Goal: Task Accomplishment & Management: Use online tool/utility

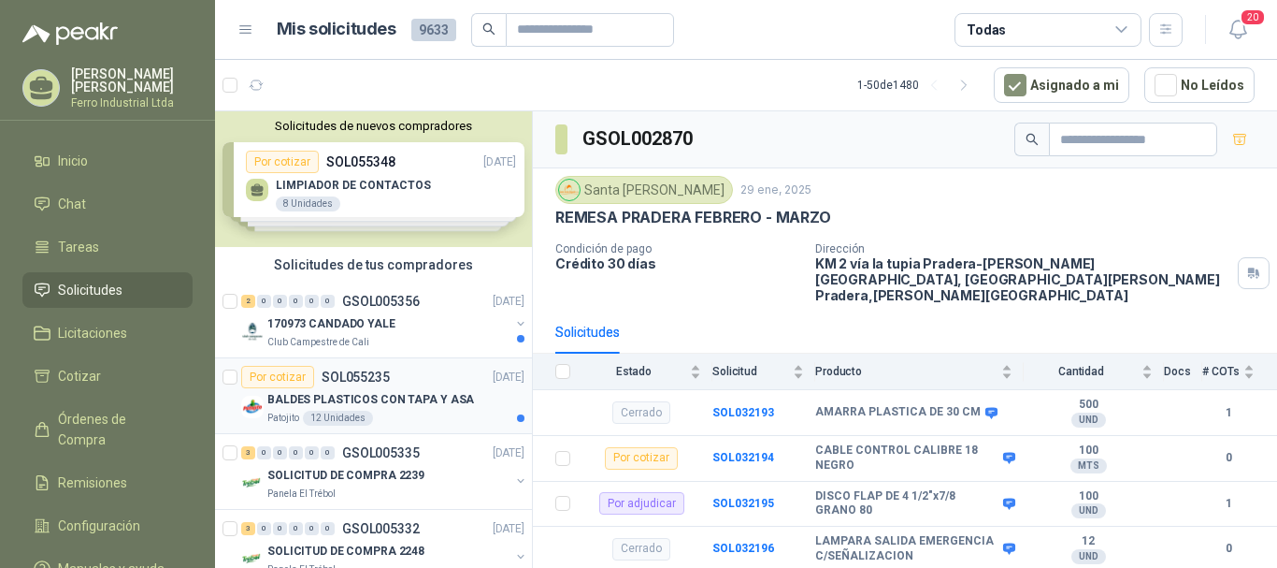
click at [390, 381] on div "Por cotizar SOL055235 [DATE]" at bounding box center [382, 377] width 283 height 22
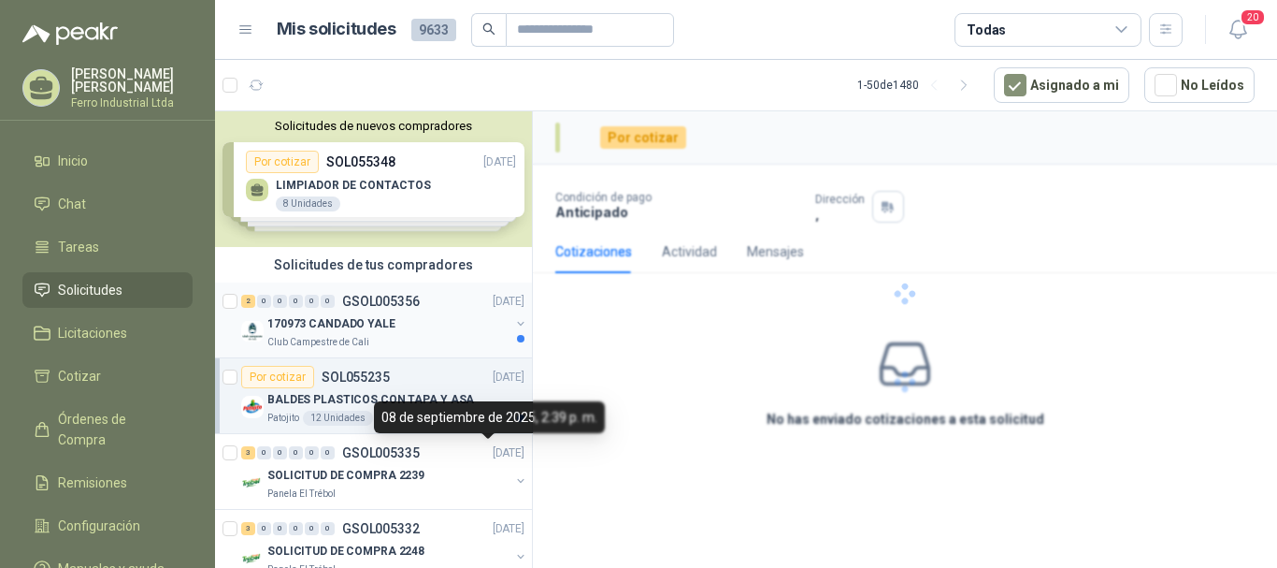
click at [396, 307] on p "GSOL005356" at bounding box center [381, 301] width 78 height 13
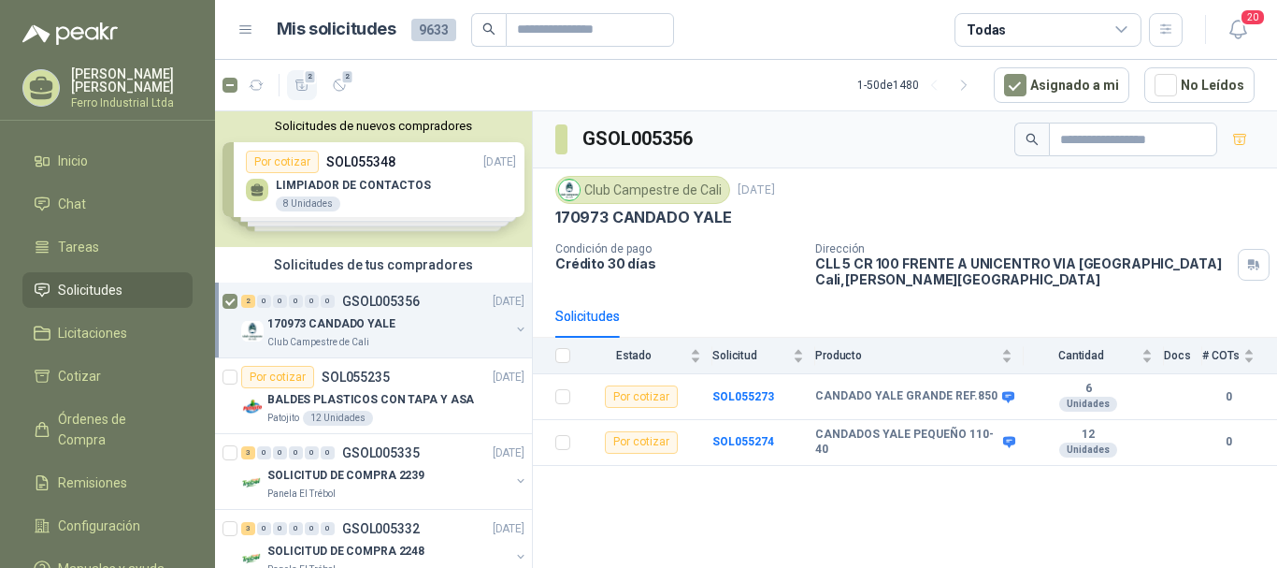
click at [300, 89] on icon "button" at bounding box center [303, 86] width 16 height 16
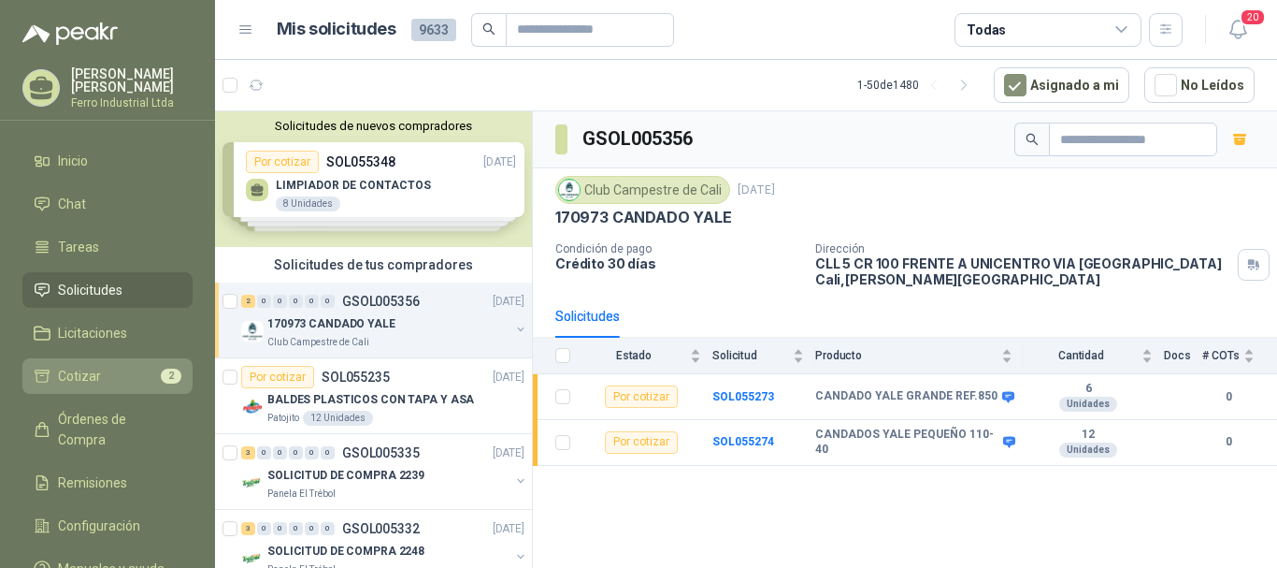
click at [126, 383] on link "Cotizar 2" at bounding box center [107, 376] width 170 height 36
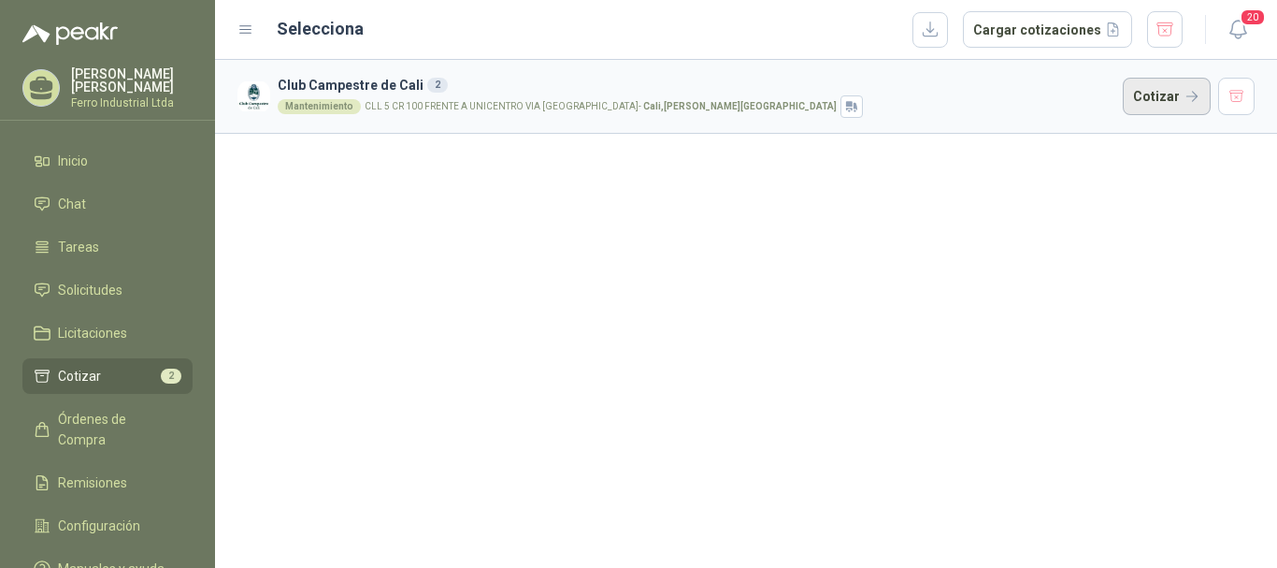
click at [1158, 104] on button "Cotizar" at bounding box center [1167, 96] width 88 height 37
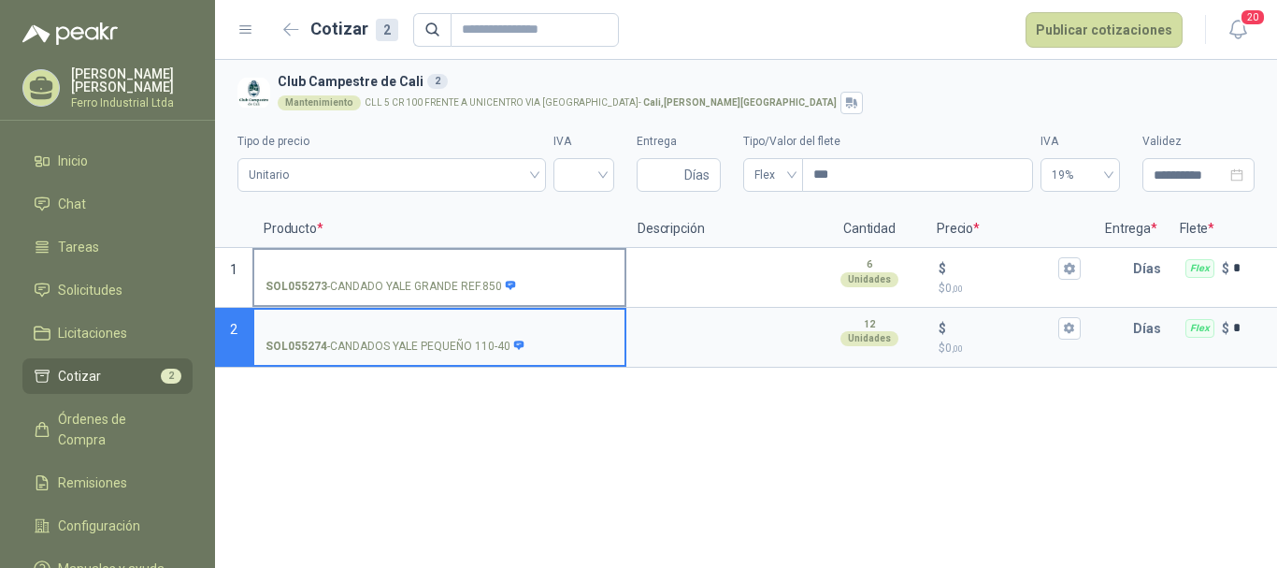
click at [386, 262] on input "SOL055273 - CANDADO [GEOGRAPHIC_DATA] REF.850" at bounding box center [440, 269] width 348 height 14
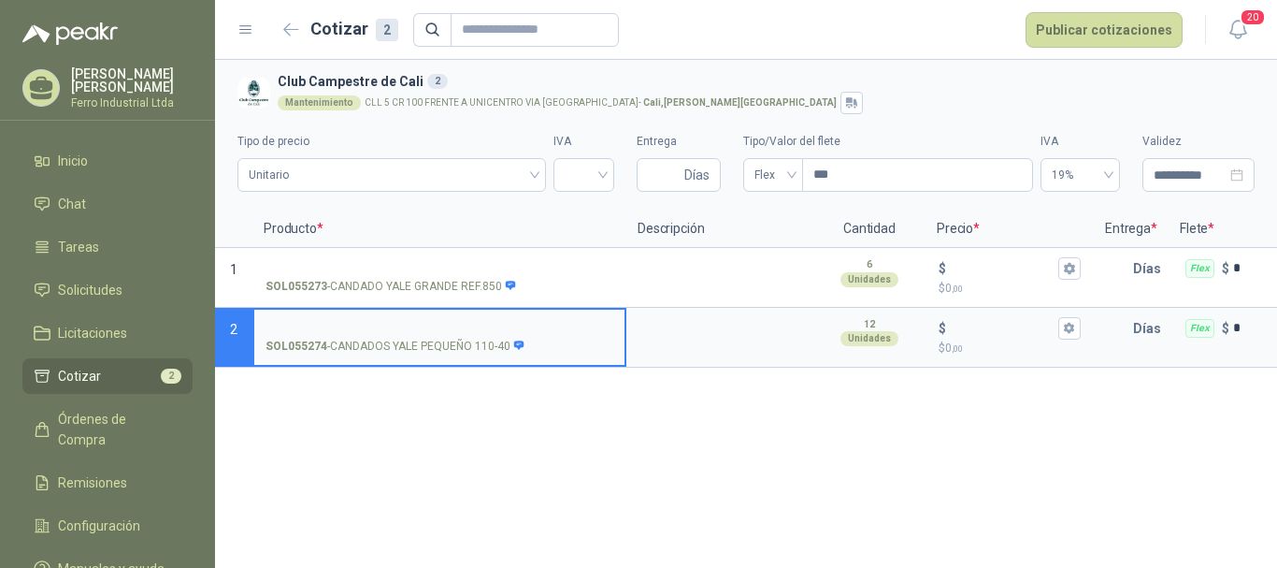
click at [380, 322] on input "SOL055274 - CANDADOS YALE PEQUEÑO 110-40" at bounding box center [440, 329] width 348 height 14
click at [706, 324] on textarea at bounding box center [719, 330] width 183 height 43
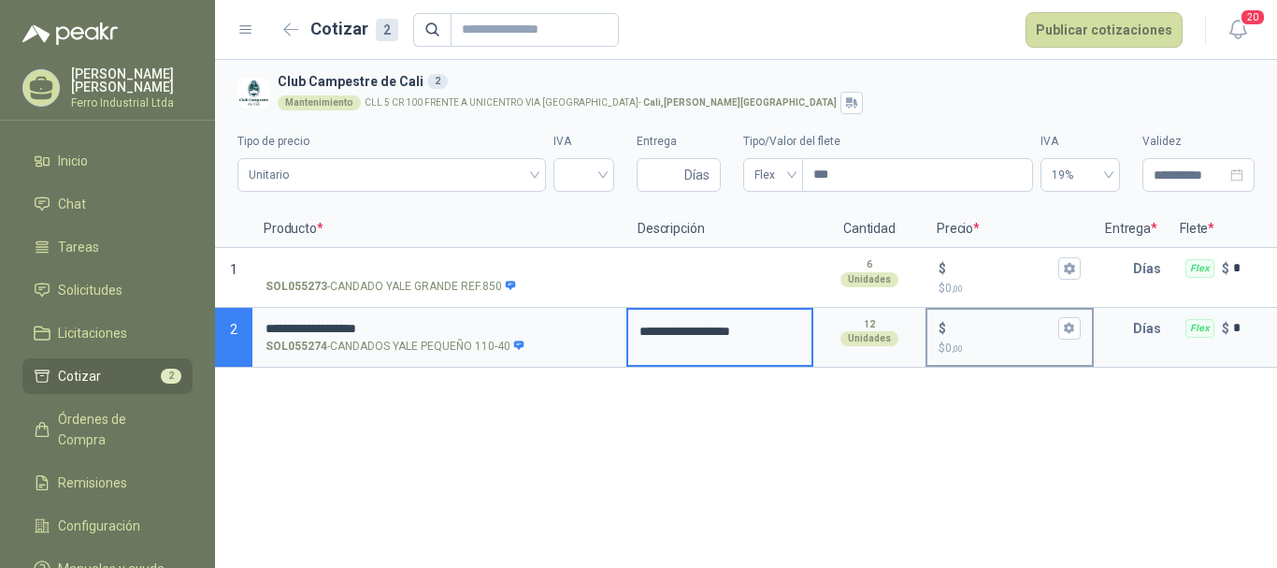
click at [1009, 324] on input "$ $ 0 ,00" at bounding box center [1002, 328] width 105 height 14
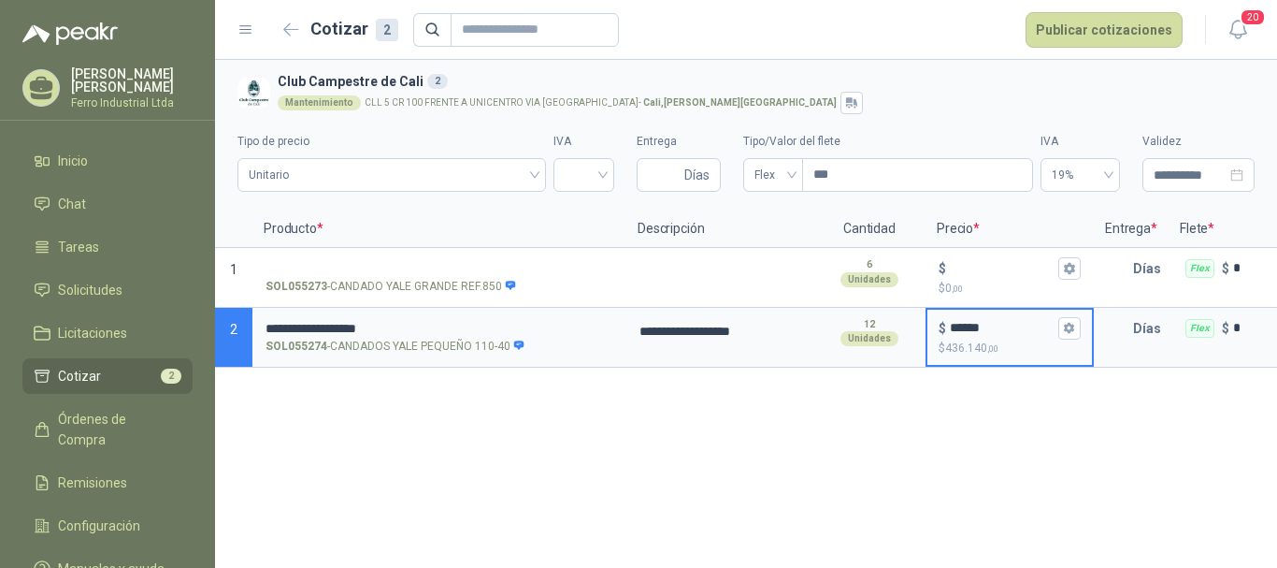
type input "******"
click at [1068, 323] on icon "button" at bounding box center [1069, 328] width 12 height 12
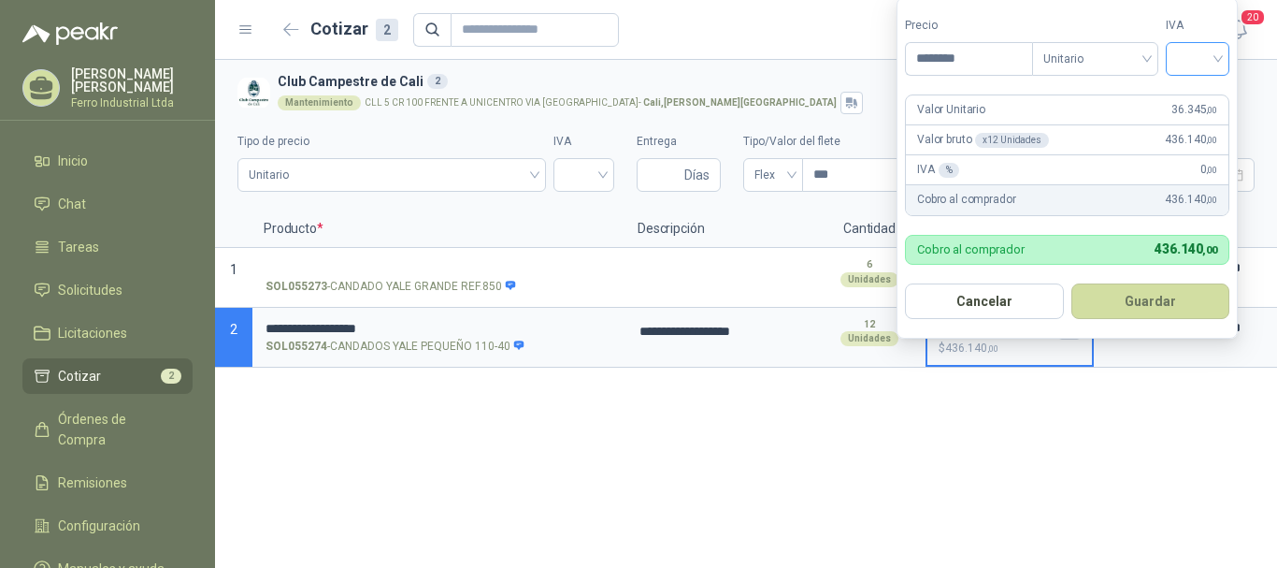
click at [1189, 65] on input "search" at bounding box center [1197, 57] width 41 height 28
click at [1195, 96] on div "19%" at bounding box center [1202, 97] width 35 height 21
click at [1151, 295] on button "Guardar" at bounding box center [1153, 301] width 161 height 36
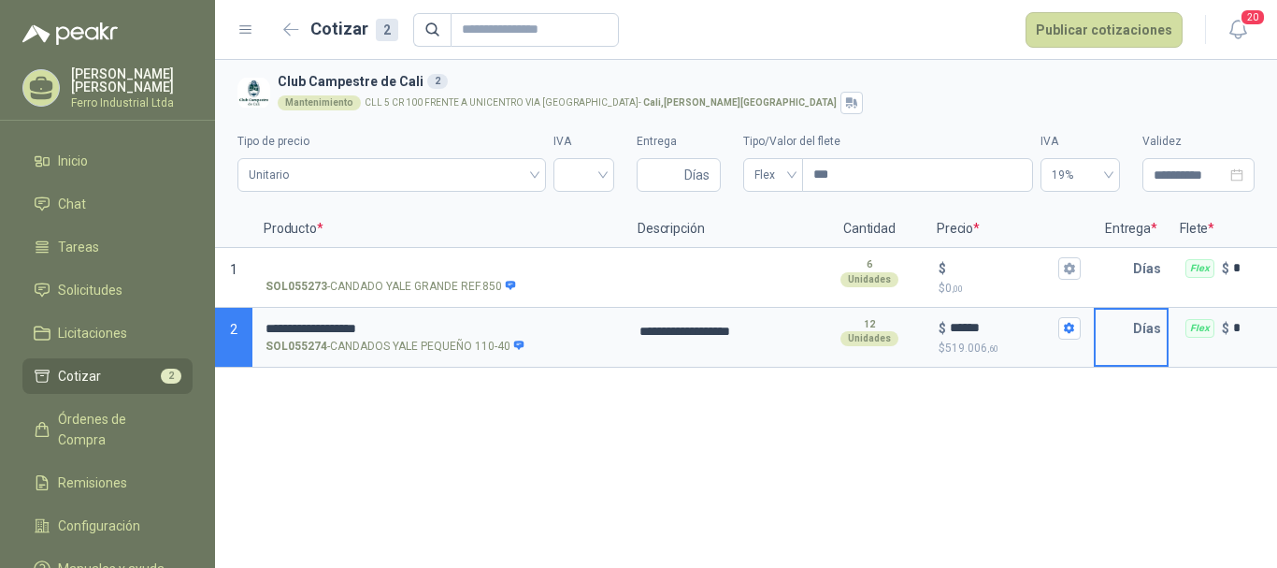
click at [1109, 327] on input "text" at bounding box center [1114, 327] width 37 height 37
type input "*"
click at [1201, 333] on div "Flex" at bounding box center [1200, 328] width 29 height 19
click at [1233, 333] on input "*" at bounding box center [1274, 328] width 83 height 14
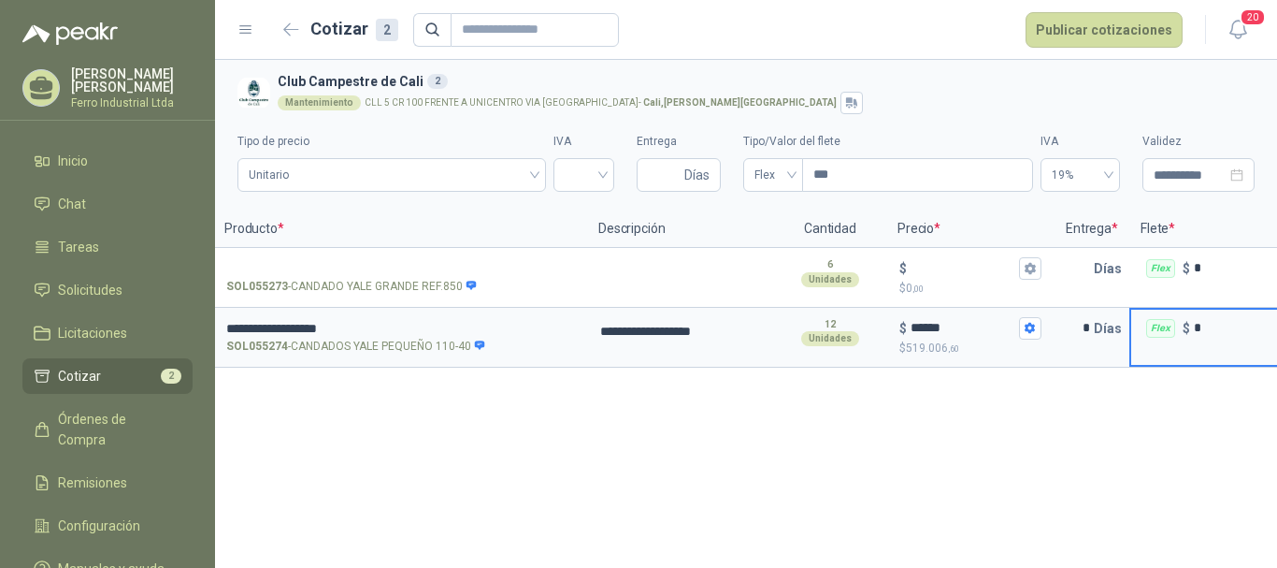
scroll to position [0, 123]
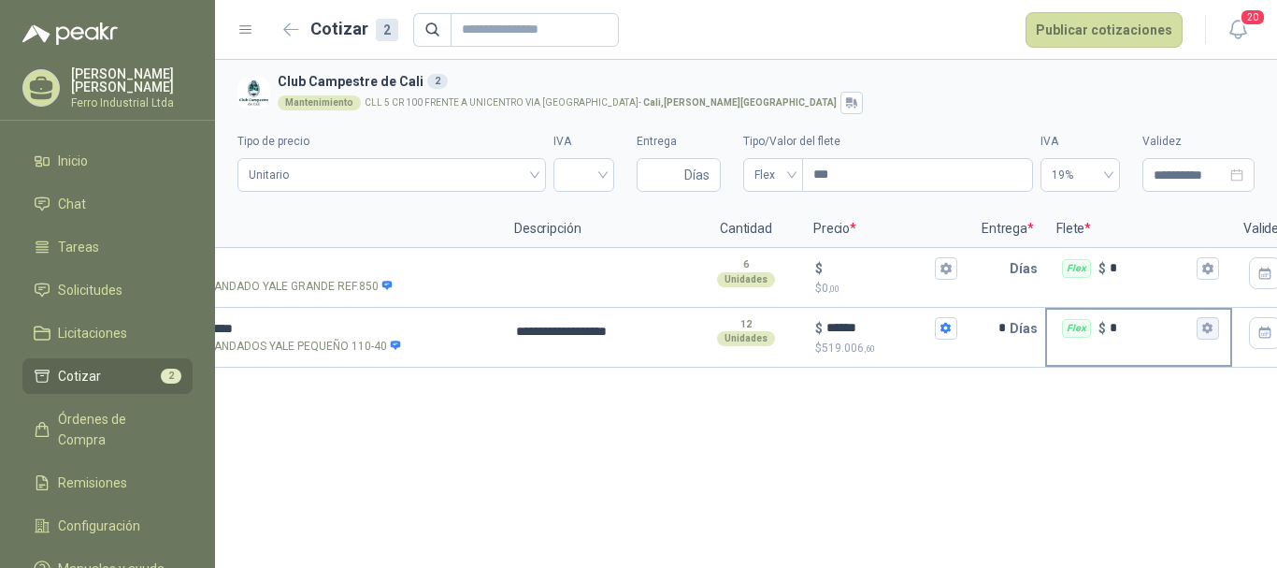
click at [1204, 327] on icon "button" at bounding box center [1207, 328] width 10 height 11
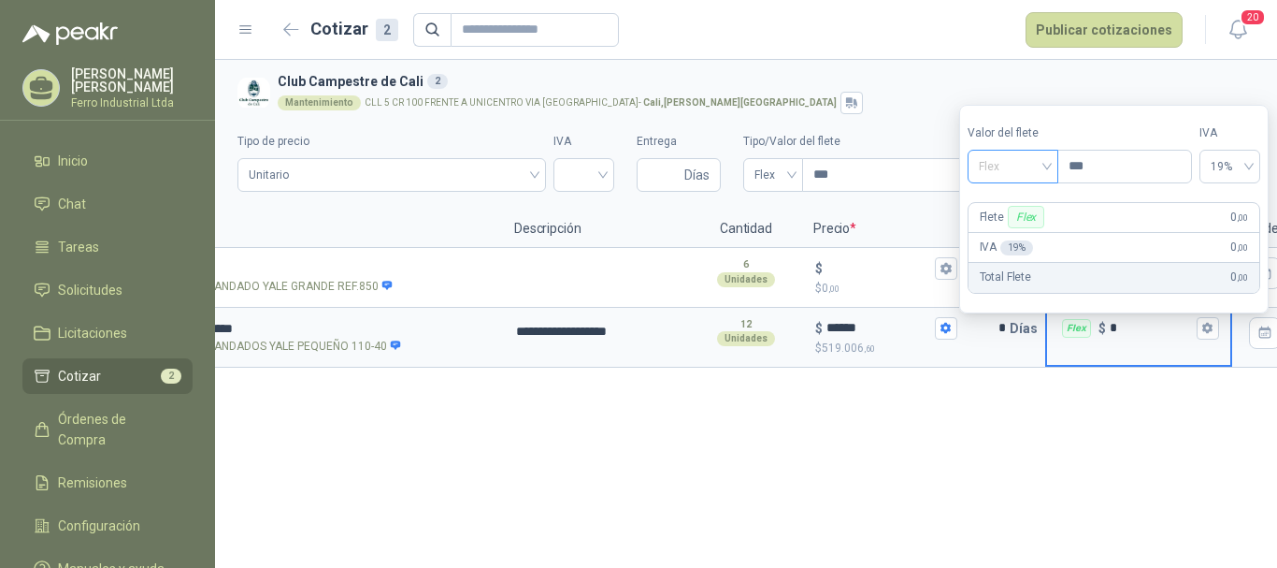
click at [994, 169] on span "Flex" at bounding box center [1013, 166] width 68 height 28
click at [1014, 231] on div "Incluido" at bounding box center [1015, 235] width 65 height 21
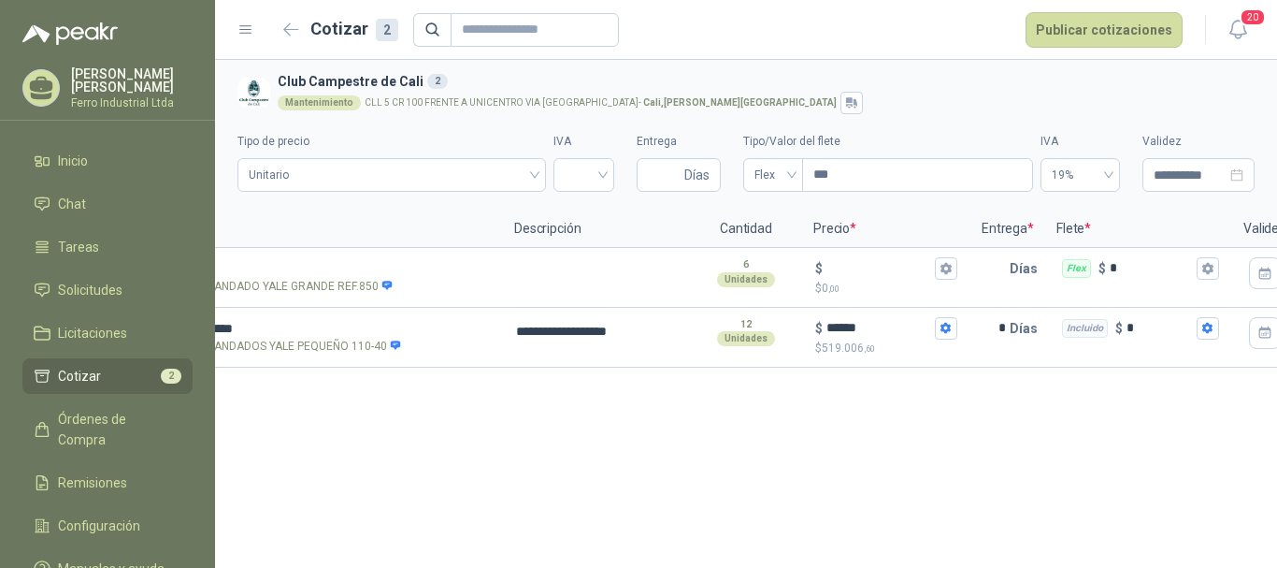
click at [968, 478] on div "**********" at bounding box center [746, 314] width 1062 height 508
click at [377, 271] on input "SOL055273 - CANDADO [GEOGRAPHIC_DATA] REF.850" at bounding box center [316, 269] width 348 height 14
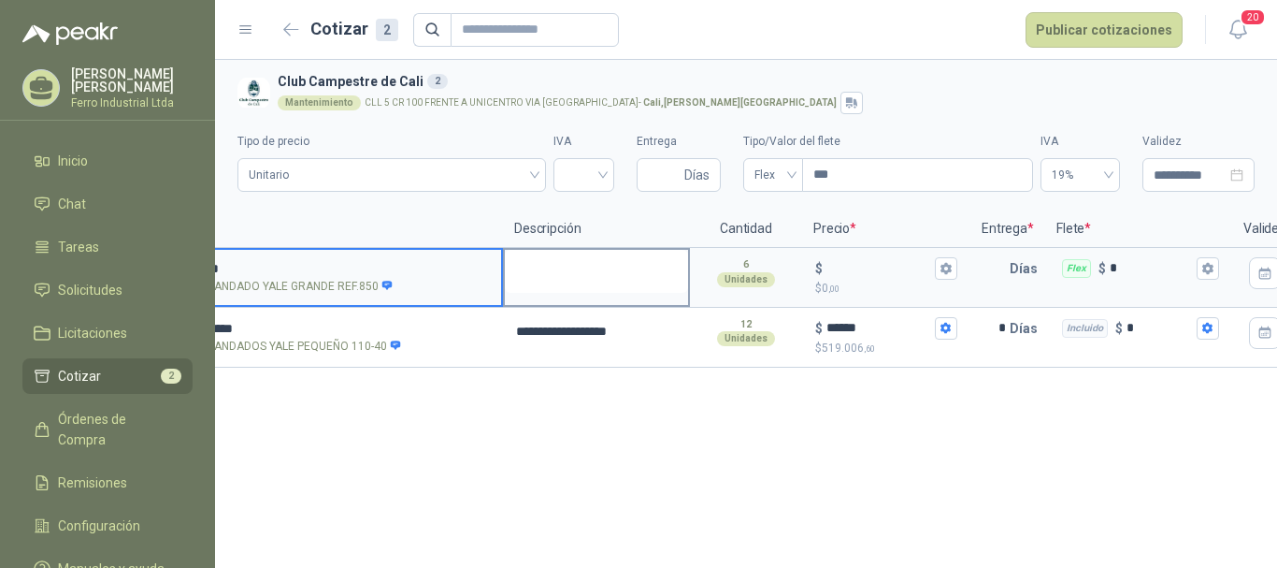
click at [582, 285] on textarea at bounding box center [596, 271] width 183 height 43
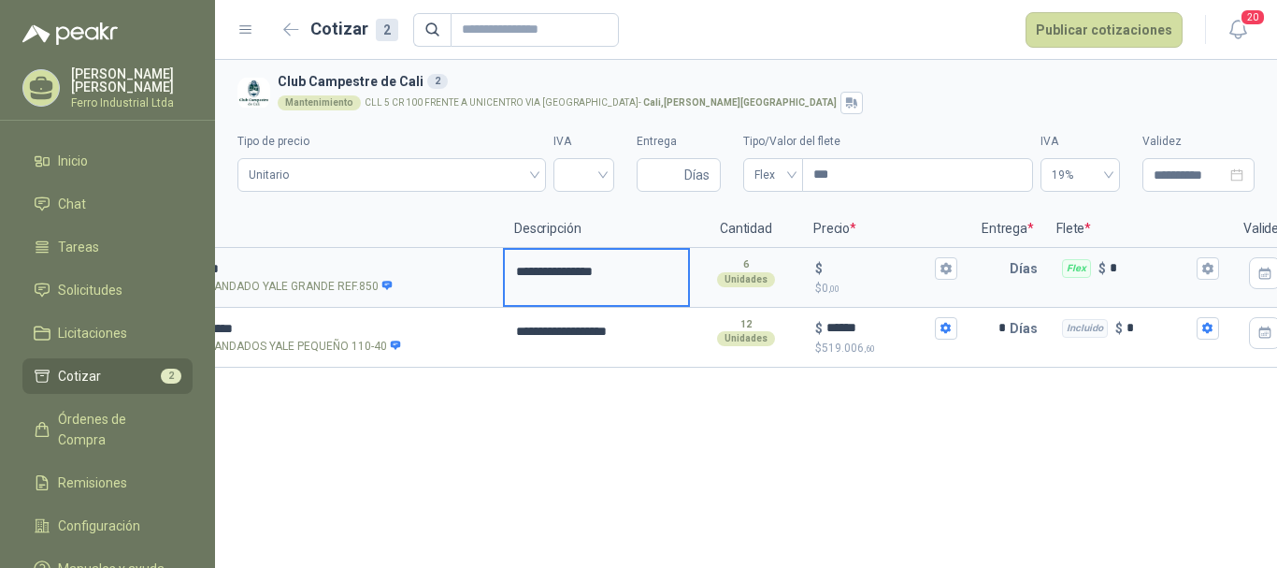
scroll to position [0, 50]
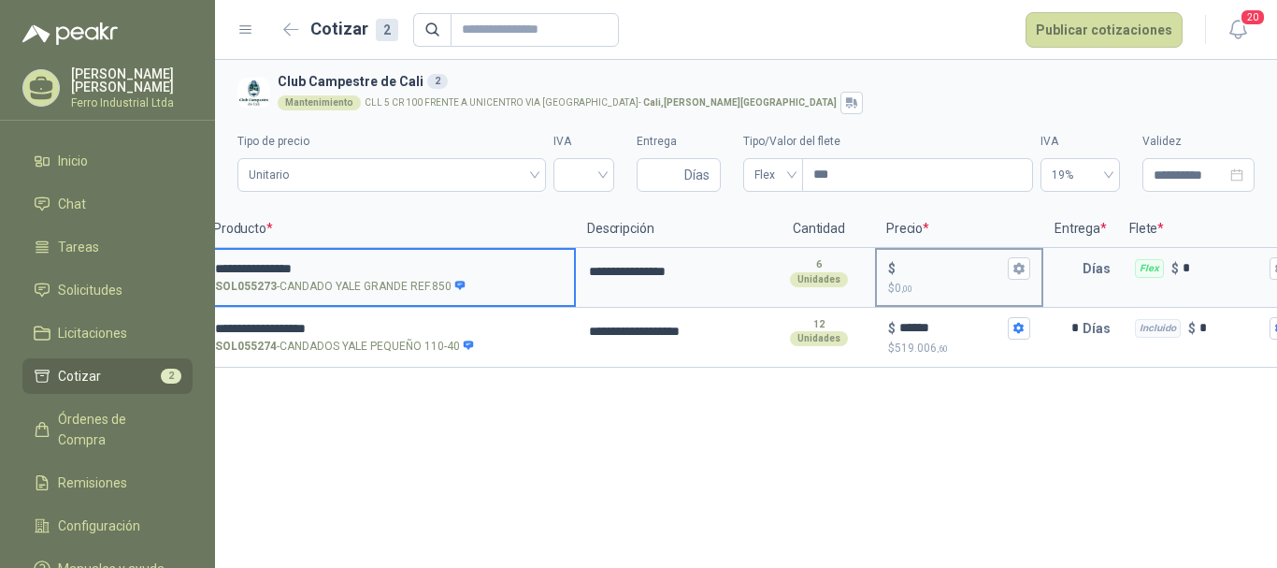
click at [921, 272] on input "$ $ 0 ,00" at bounding box center [951, 268] width 105 height 14
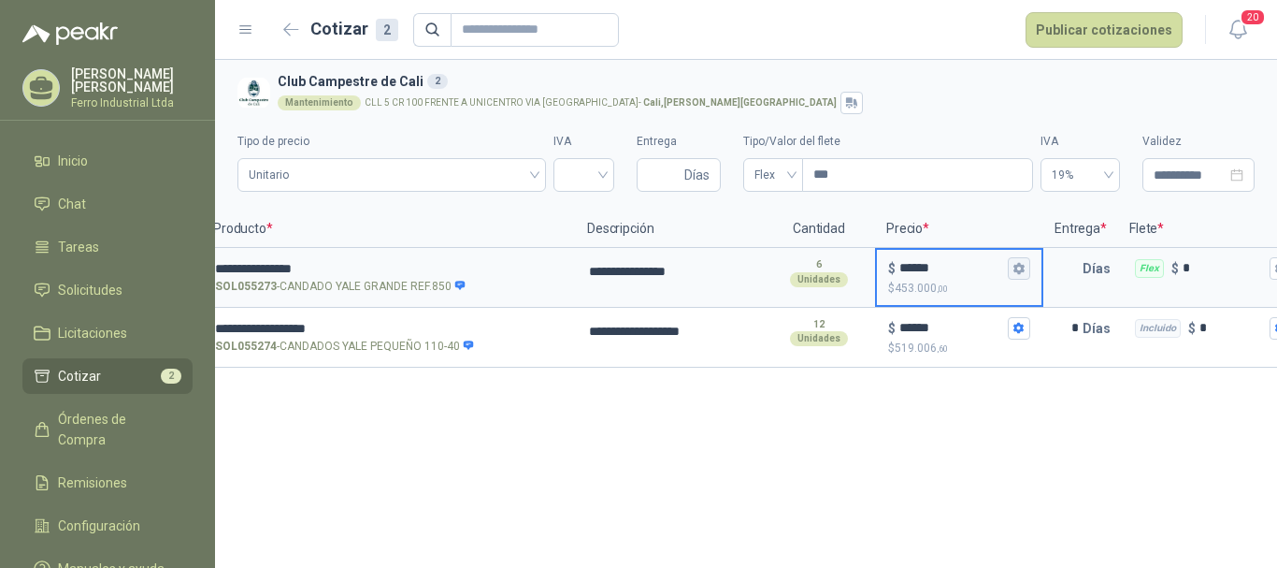
type input "******"
click at [1014, 266] on icon "button" at bounding box center [1019, 268] width 12 height 12
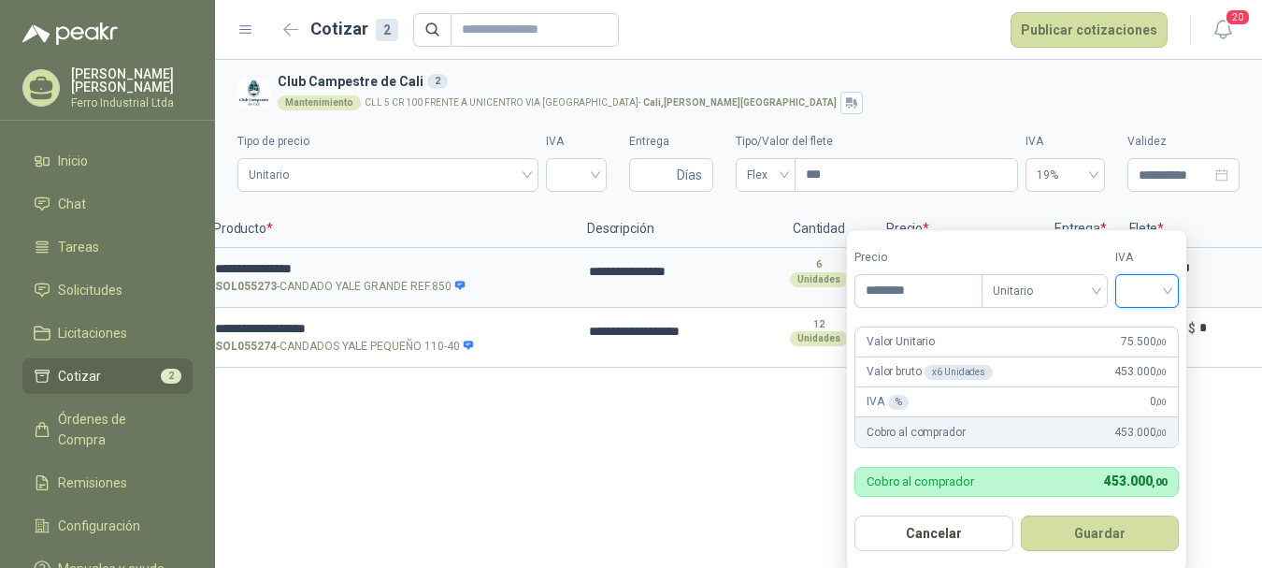
click at [1144, 295] on input "search" at bounding box center [1147, 289] width 41 height 28
click at [1144, 329] on div "19%" at bounding box center [1151, 330] width 35 height 21
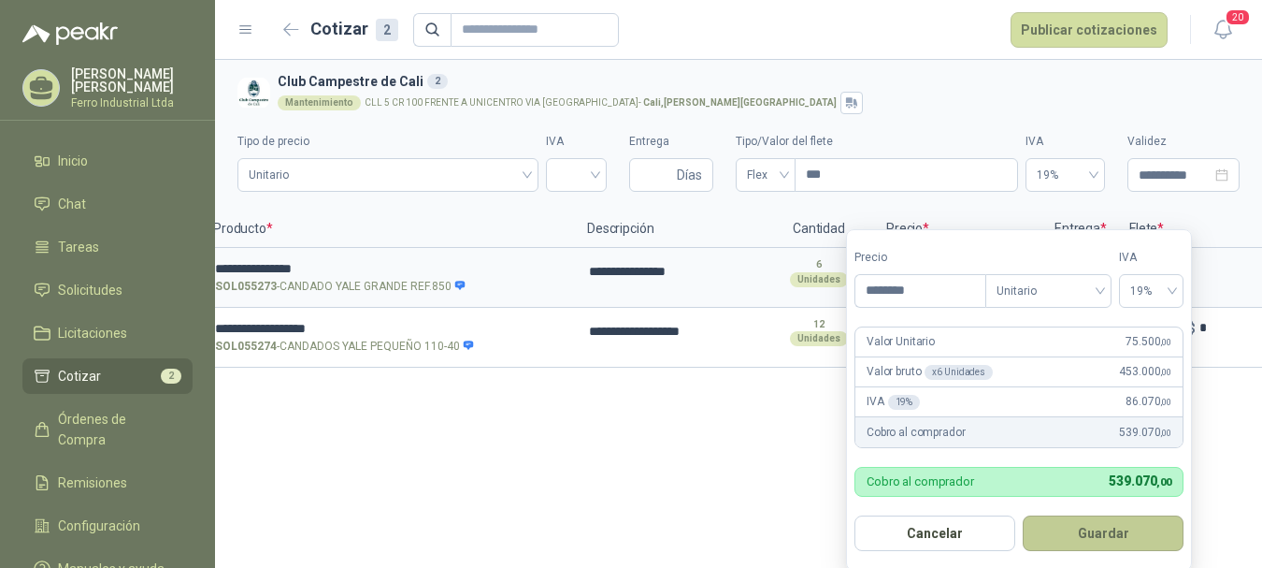
click at [1080, 523] on button "Guardar" at bounding box center [1103, 533] width 161 height 36
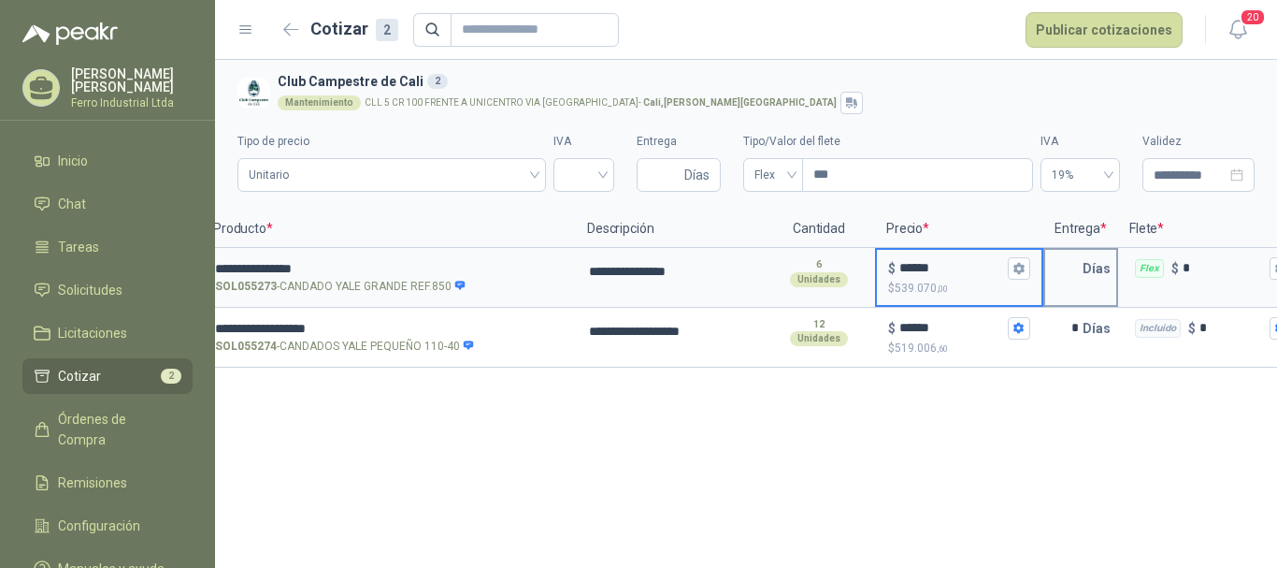
click at [1060, 282] on input "text" at bounding box center [1063, 268] width 37 height 37
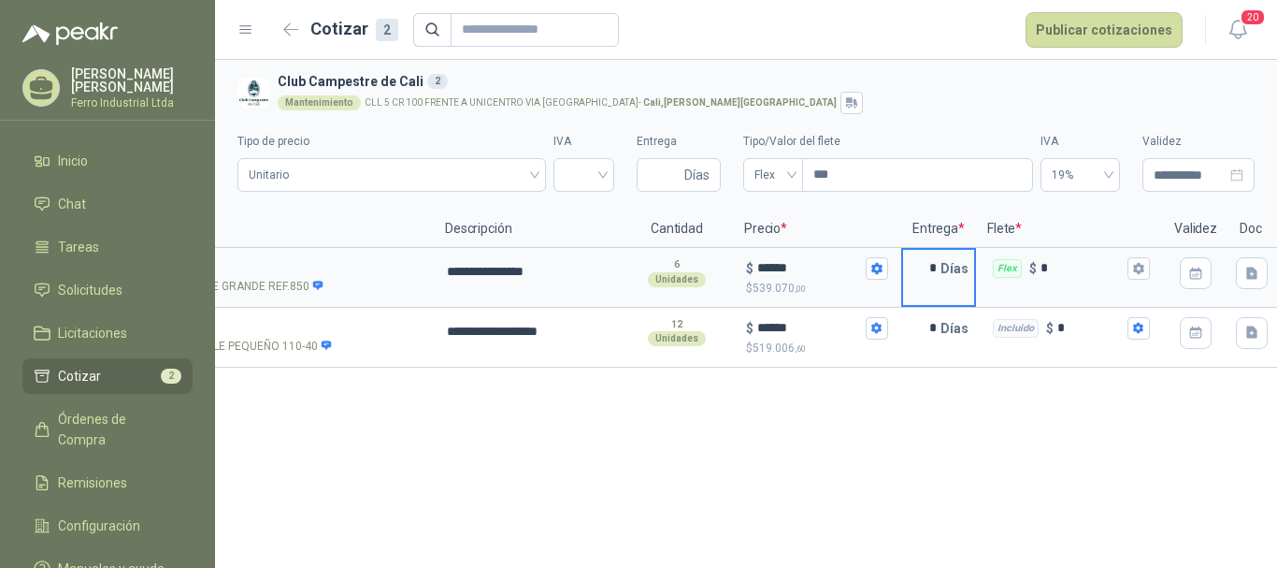
scroll to position [0, 198]
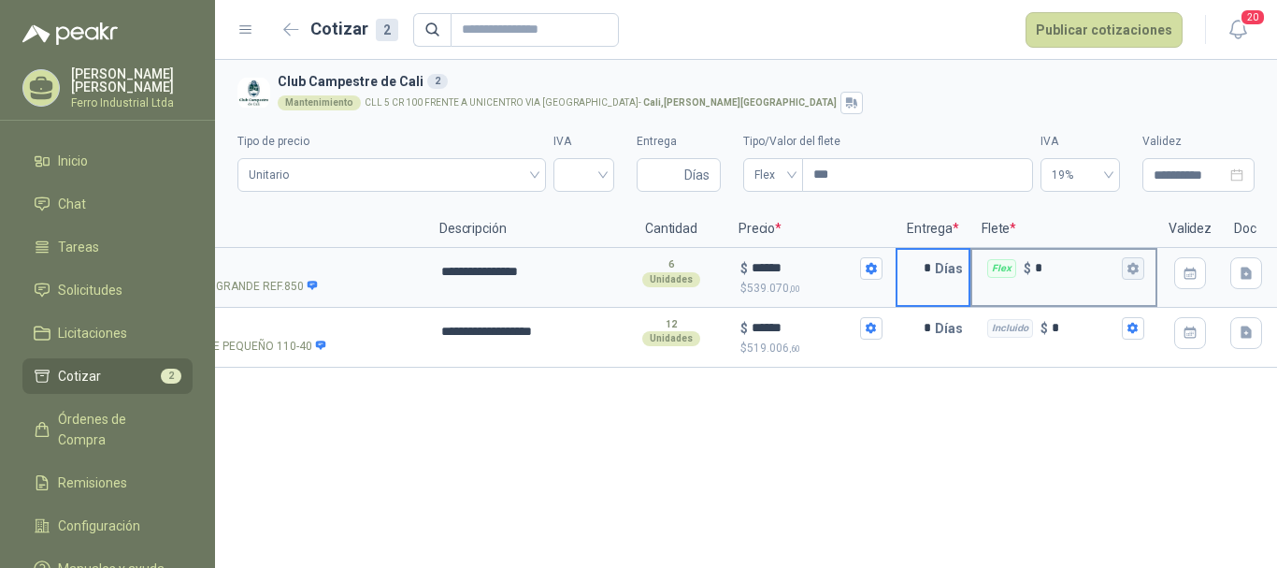
type input "*"
click at [1127, 278] on button "Flex $ *" at bounding box center [1133, 268] width 22 height 22
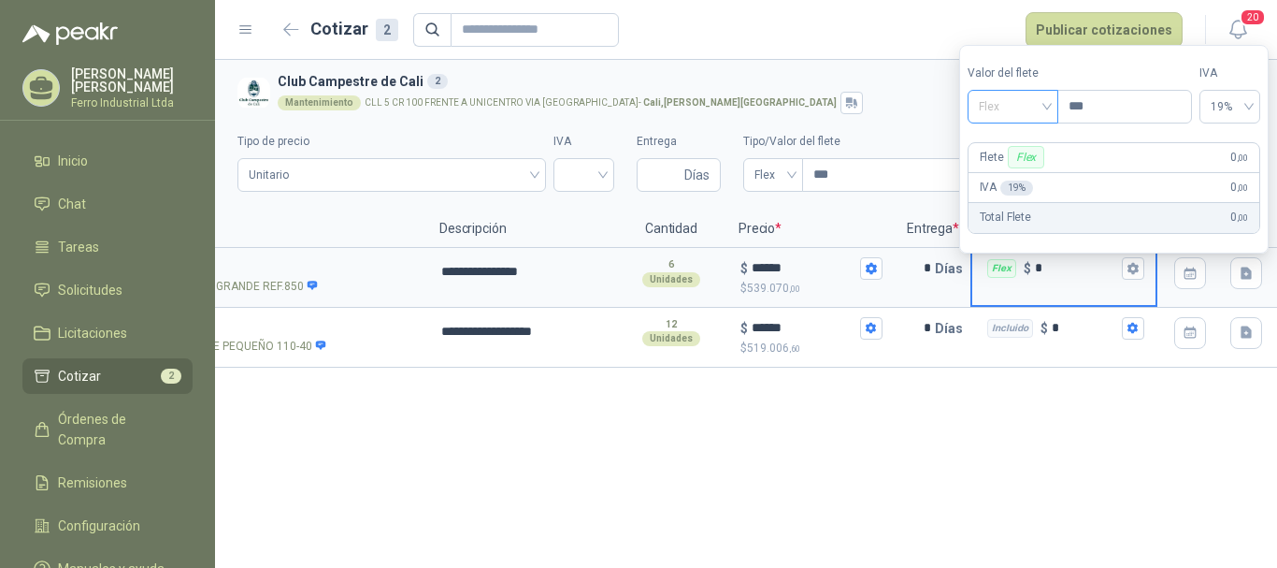
click at [1006, 103] on span "Flex" at bounding box center [1013, 107] width 68 height 28
click at [1014, 180] on div "Incluido" at bounding box center [1015, 175] width 65 height 21
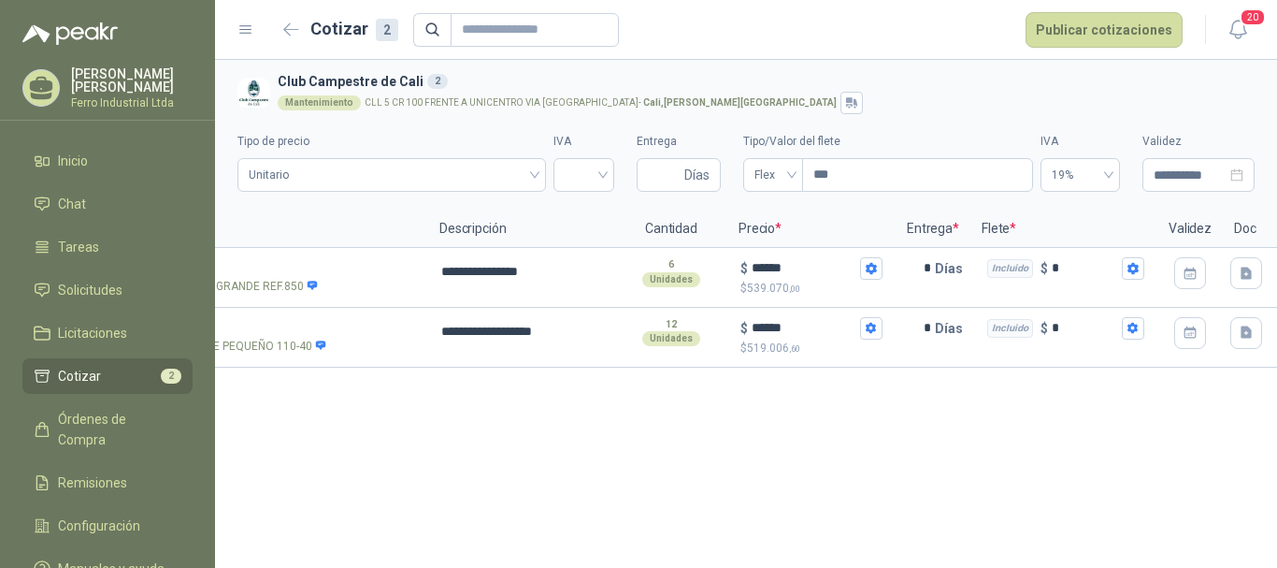
scroll to position [0, 243]
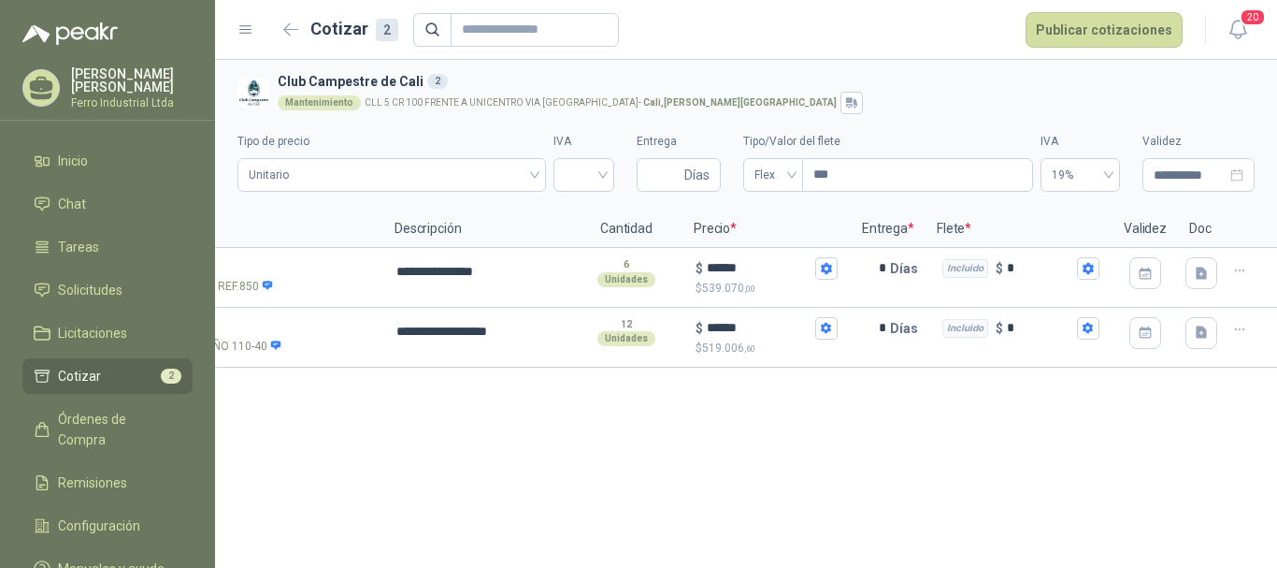
click at [672, 450] on div "**********" at bounding box center [746, 314] width 1062 height 508
click at [1083, 30] on button "Publicar cotizaciones" at bounding box center [1104, 30] width 157 height 36
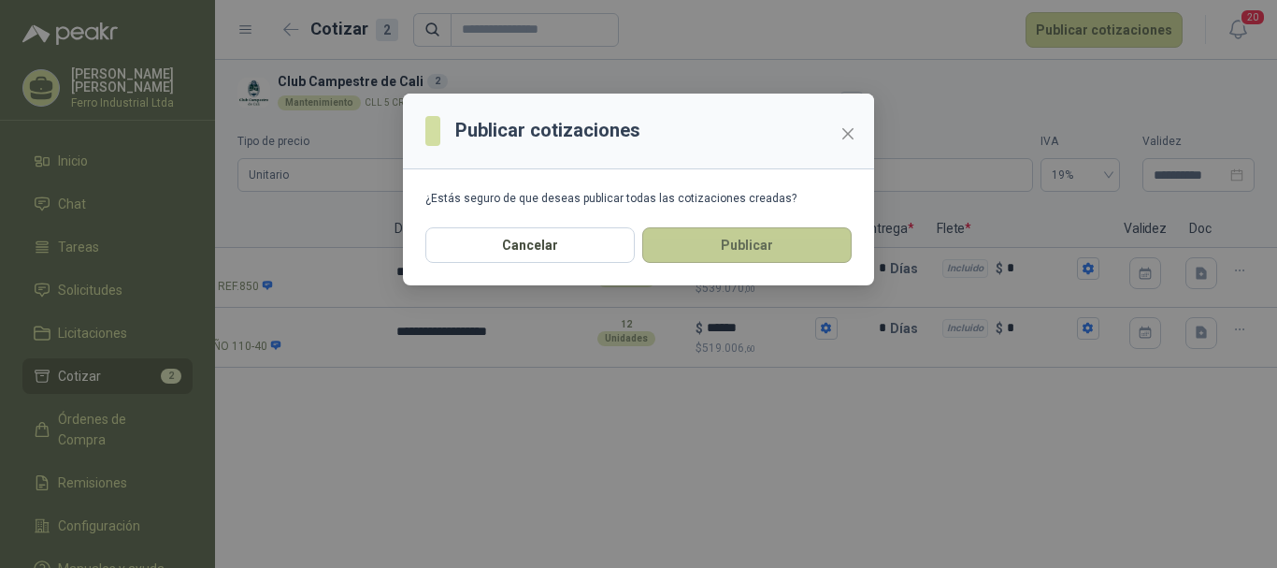
click at [702, 243] on button "Publicar" at bounding box center [746, 245] width 209 height 36
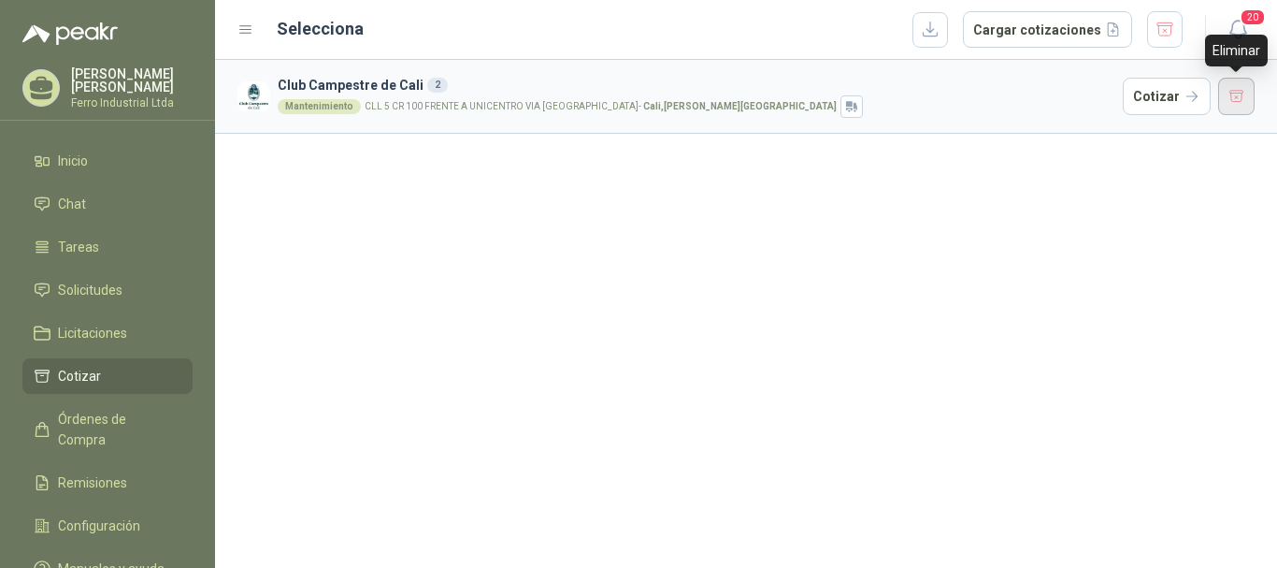
click at [1235, 94] on button "button" at bounding box center [1236, 96] width 37 height 37
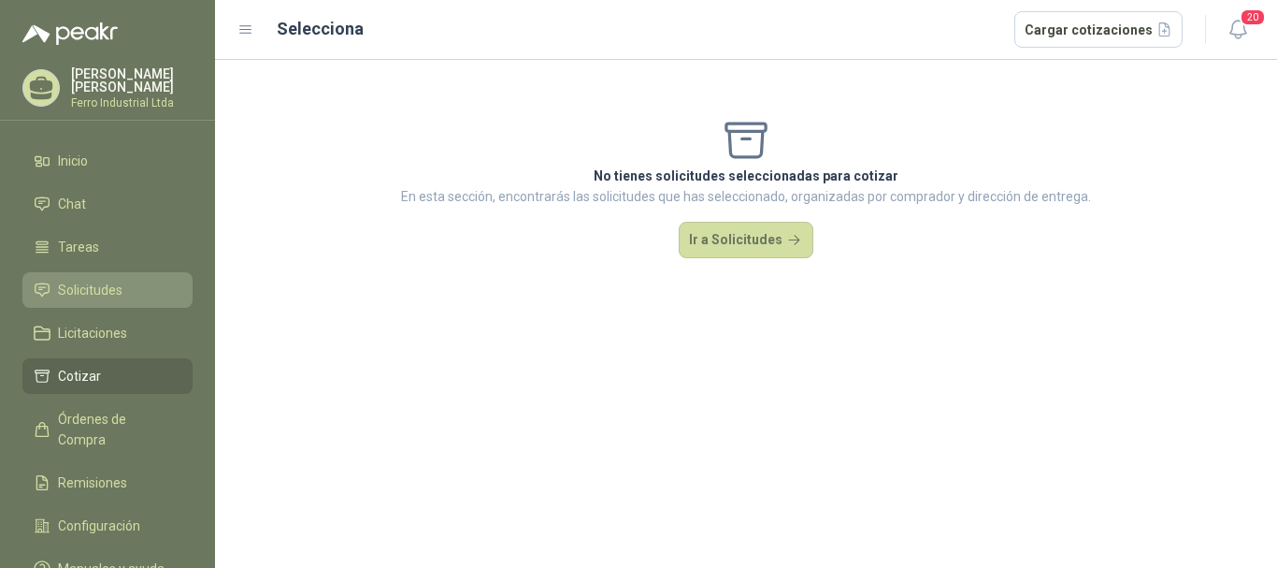
click at [106, 289] on span "Solicitudes" at bounding box center [90, 290] width 65 height 21
